Goal: Information Seeking & Learning: Find specific fact

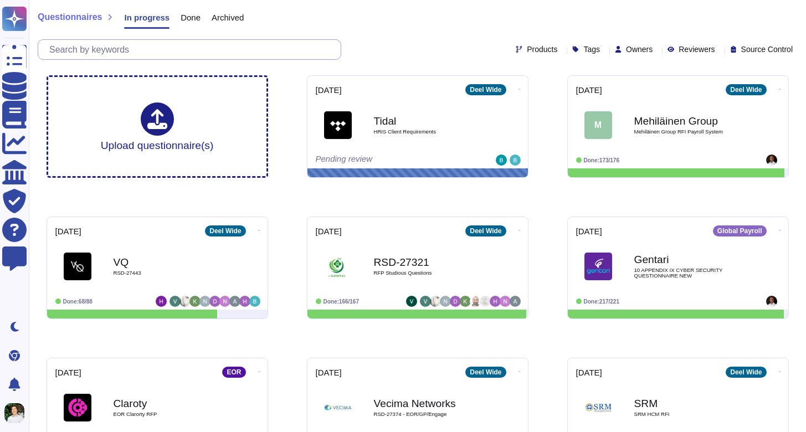
click at [228, 53] on input "text" at bounding box center [192, 49] width 297 height 19
click at [115, 50] on input "text" at bounding box center [192, 49] width 297 height 19
paste input "Can you provide a system architecture overview?"
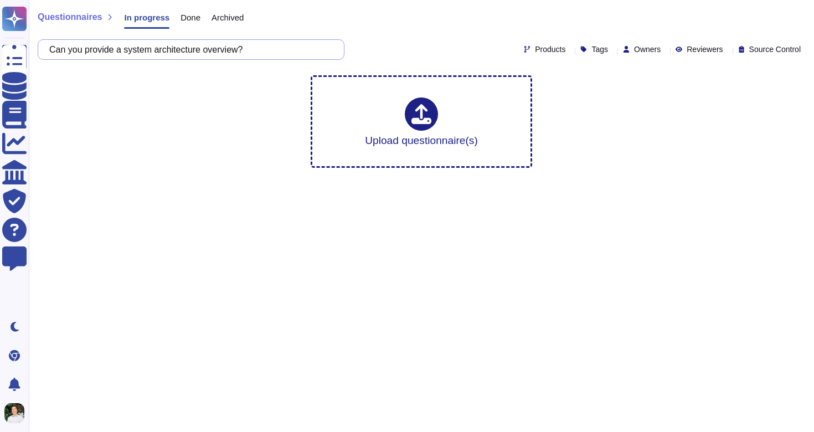
click at [126, 52] on input "Can you provide a system architecture overview?" at bounding box center [188, 49] width 289 height 19
type input "Can you provide a system architecture overview?"
click at [322, 113] on div "Upload questionnaire(s)" at bounding box center [421, 122] width 229 height 94
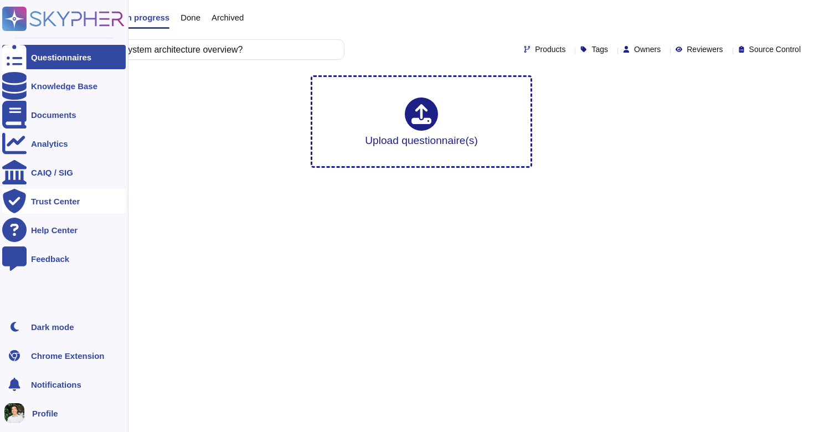
click at [37, 204] on div "Trust Center" at bounding box center [55, 201] width 49 height 8
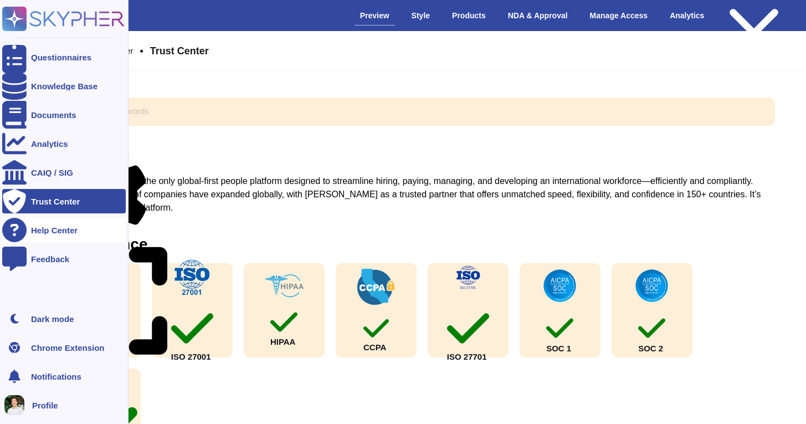
click at [41, 219] on div "Help Center" at bounding box center [64, 230] width 124 height 24
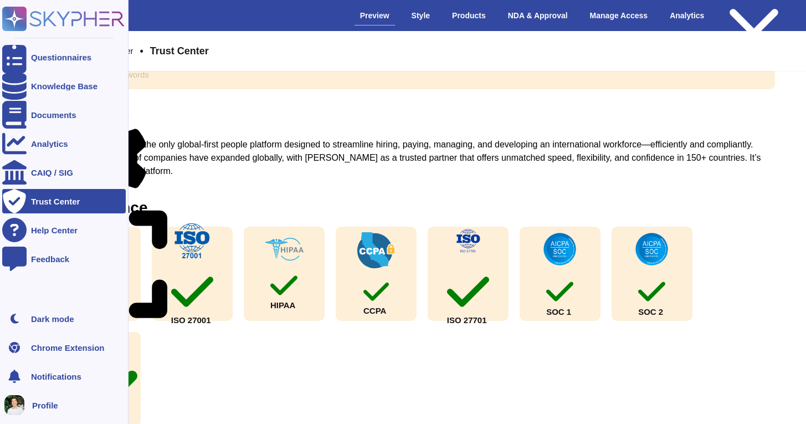
scroll to position [38, 0]
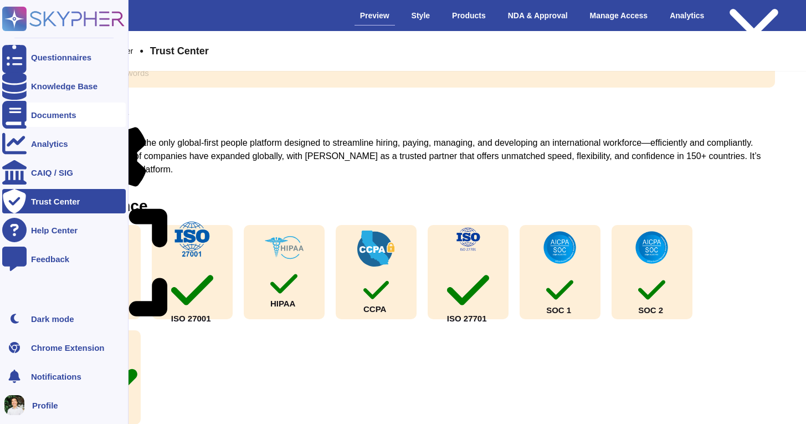
click at [54, 108] on div "Documents" at bounding box center [64, 114] width 124 height 24
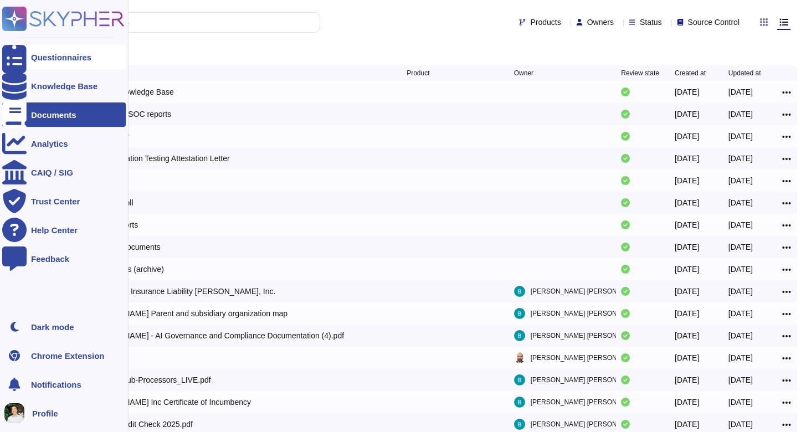
click at [58, 49] on div "Questionnaires" at bounding box center [64, 57] width 124 height 24
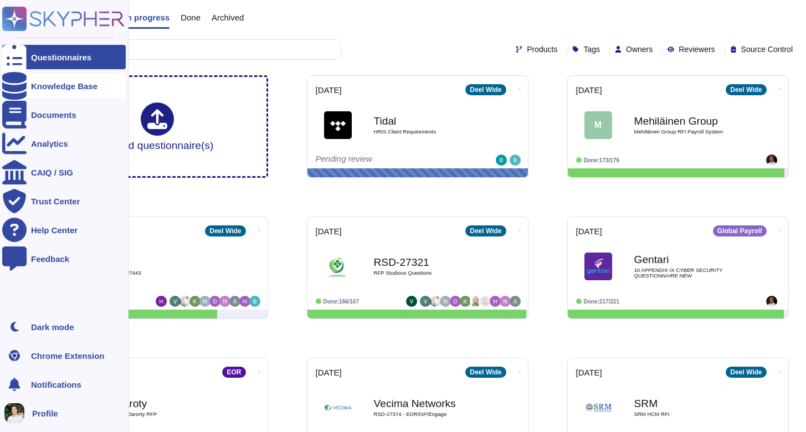
click at [52, 85] on div "Knowledge Base" at bounding box center [64, 86] width 66 height 8
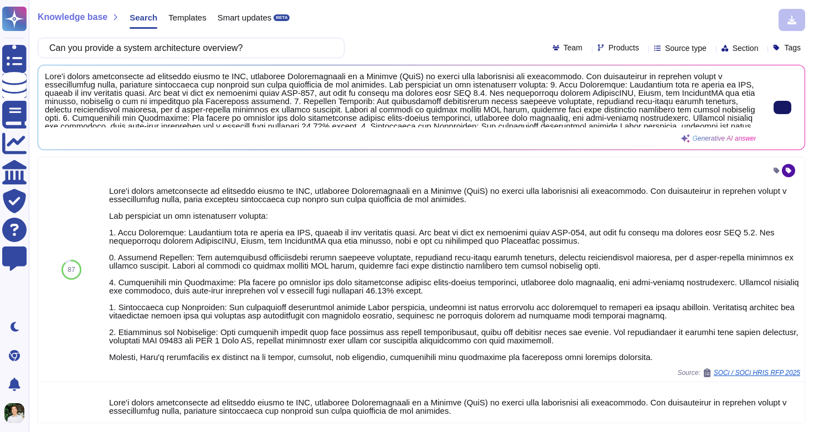
click at [783, 103] on button at bounding box center [783, 107] width 18 height 13
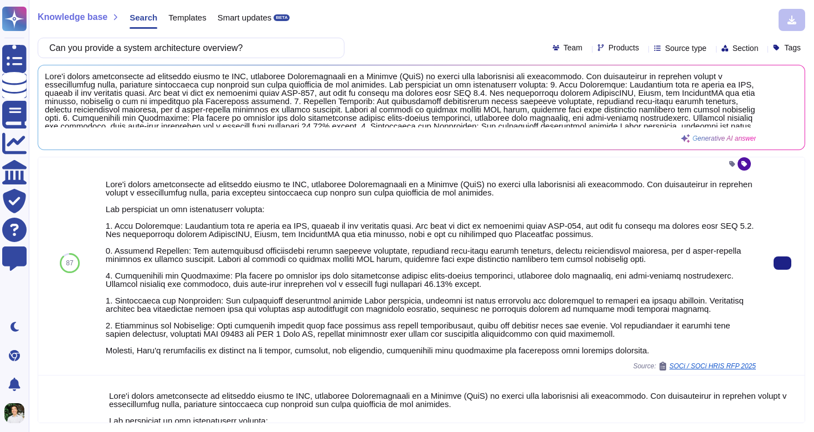
scroll to position [11, 0]
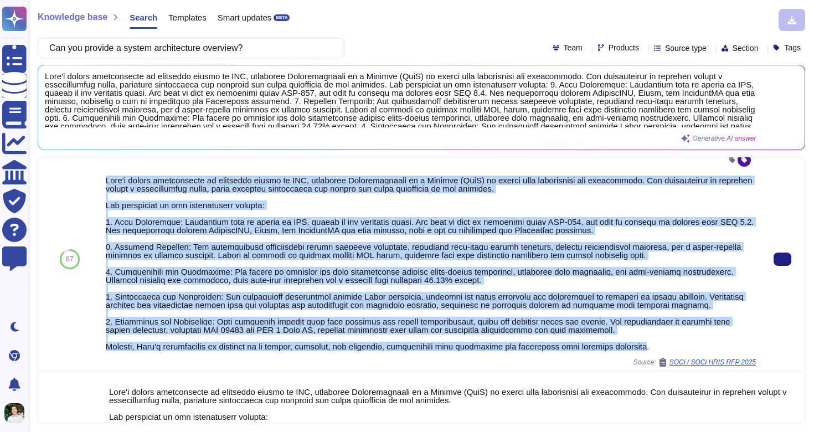
drag, startPoint x: 583, startPoint y: 334, endPoint x: 111, endPoint y: 173, distance: 498.5
click at [111, 173] on div "Source: SOCi / SOCi HRIS RFP 2025" at bounding box center [431, 258] width 650 height 215
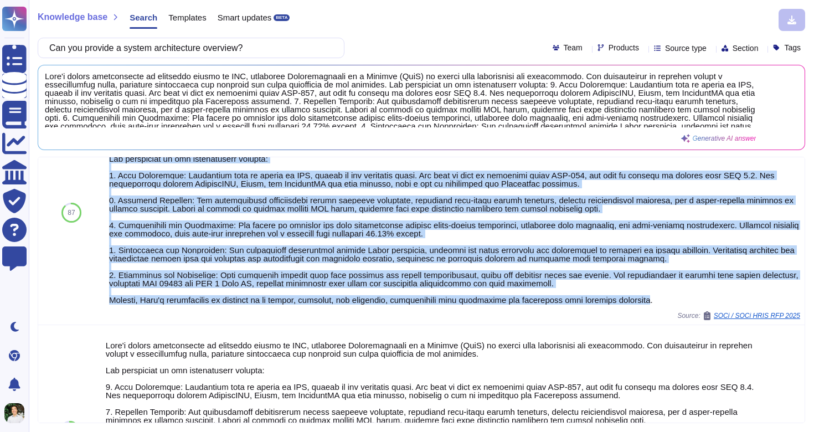
scroll to position [0, 0]
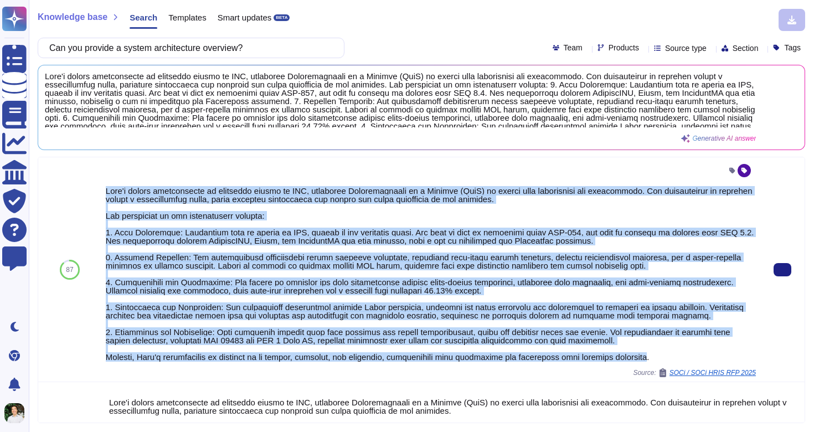
copy div "Deel's system architecture is primarily hosted on AWS, utilizing Infrastructure…"
